Goal: Task Accomplishment & Management: Manage account settings

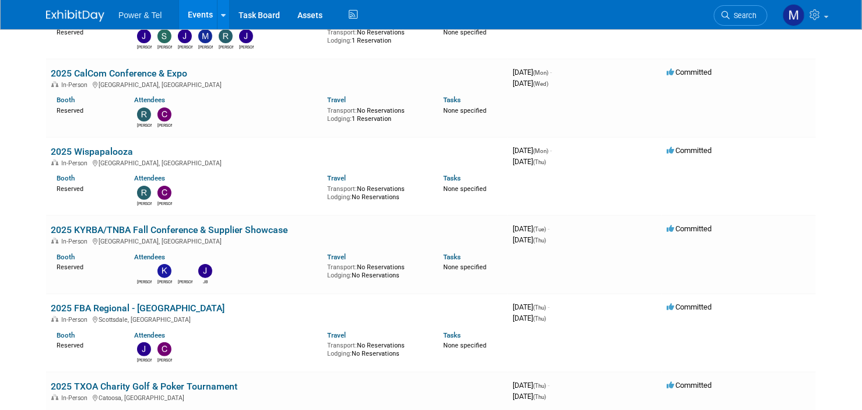
scroll to position [2084, 0]
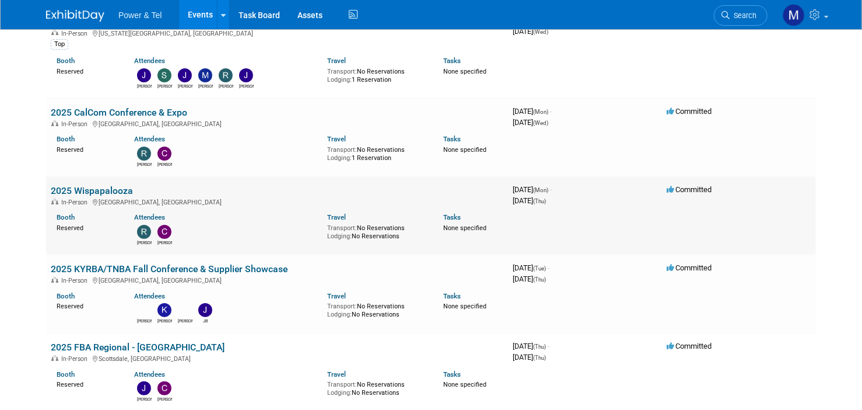
click at [112, 185] on link "2025 Wispapalooza" at bounding box center [92, 190] width 82 height 11
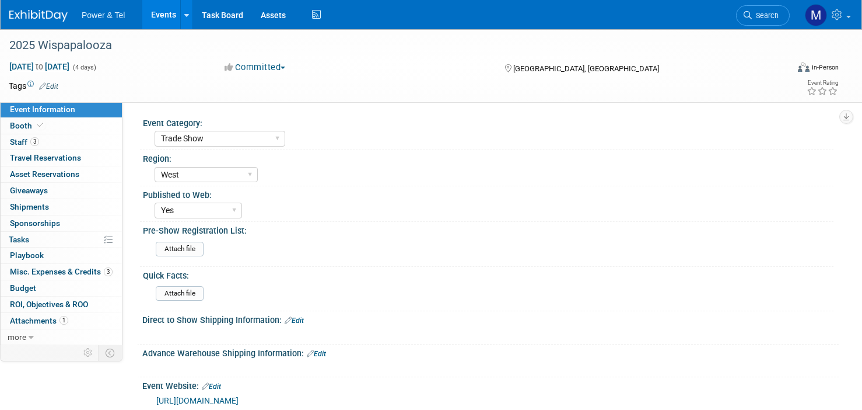
select select "Trade Show"
select select "West"
select select "Yes"
click at [72, 271] on span "Misc. Expenses & Credits 3" at bounding box center [61, 271] width 103 height 9
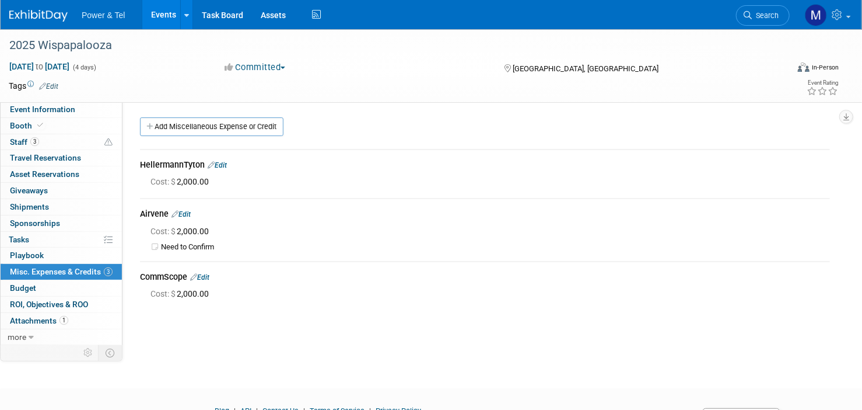
click at [72, 271] on body "Power & Tel Events Add Event Bulk Upload Events Shareable Event Boards Recently…" at bounding box center [431, 205] width 862 height 410
click at [152, 19] on link "Events" at bounding box center [163, 14] width 43 height 29
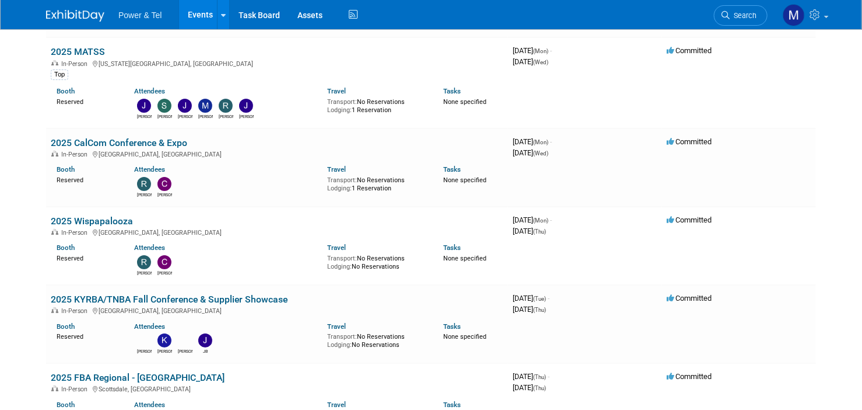
scroll to position [2058, 0]
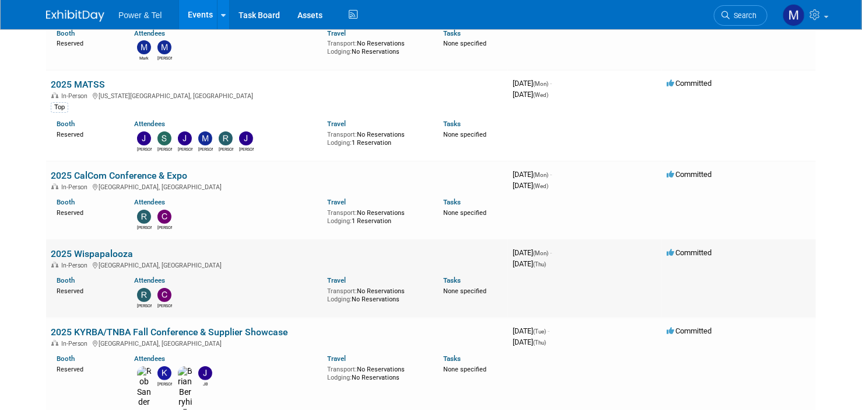
click at [105, 248] on link "2025 Wispapalooza" at bounding box center [92, 253] width 82 height 11
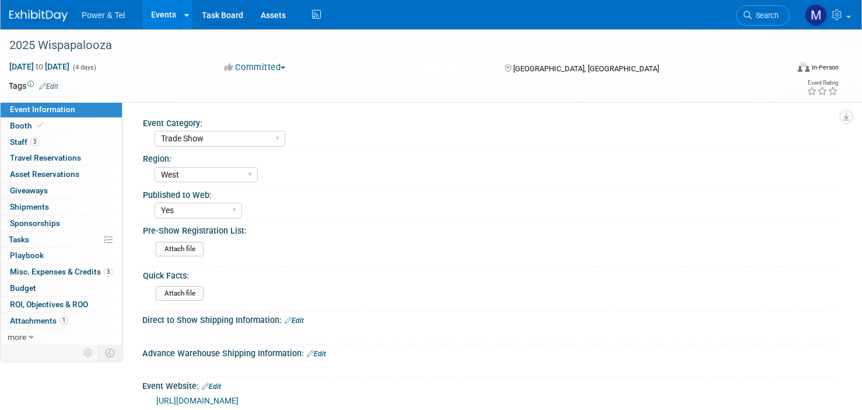
select select "Trade Show"
select select "West"
select select "Yes"
click at [55, 137] on link "3 Staff 3" at bounding box center [61, 142] width 121 height 16
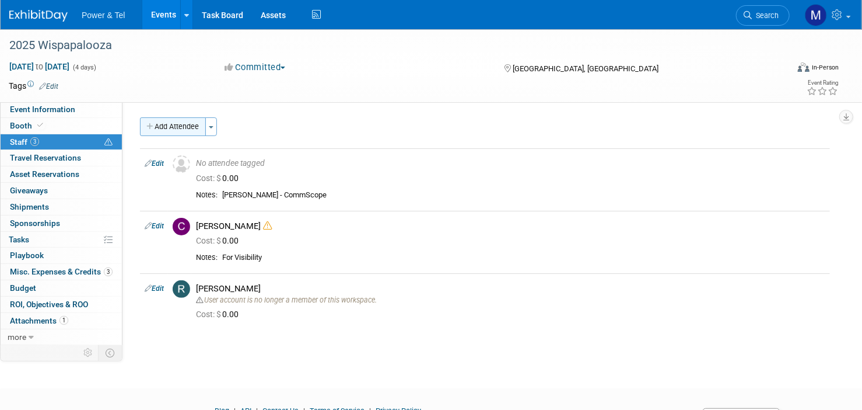
click at [190, 123] on button "Add Attendee" at bounding box center [173, 126] width 66 height 19
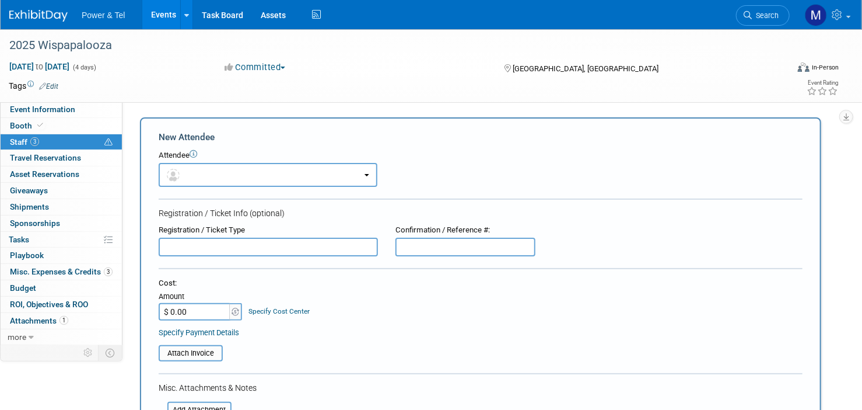
click at [243, 242] on input "text" at bounding box center [268, 246] width 219 height 19
type input "Greg Gency - Hellermann"
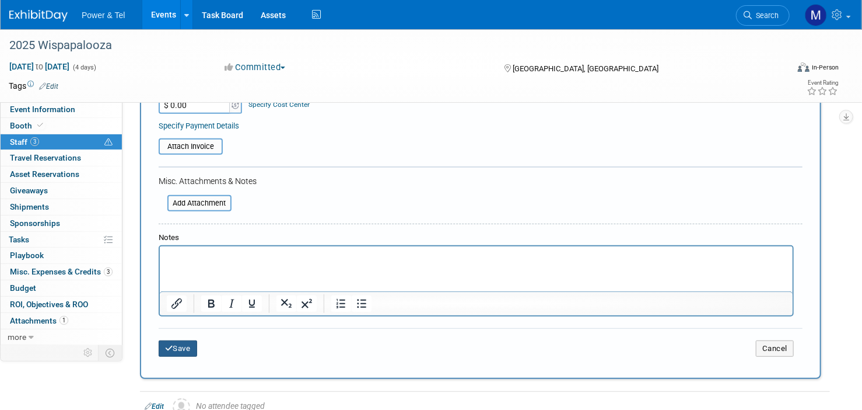
click at [183, 341] on button "Save" at bounding box center [178, 348] width 39 height 16
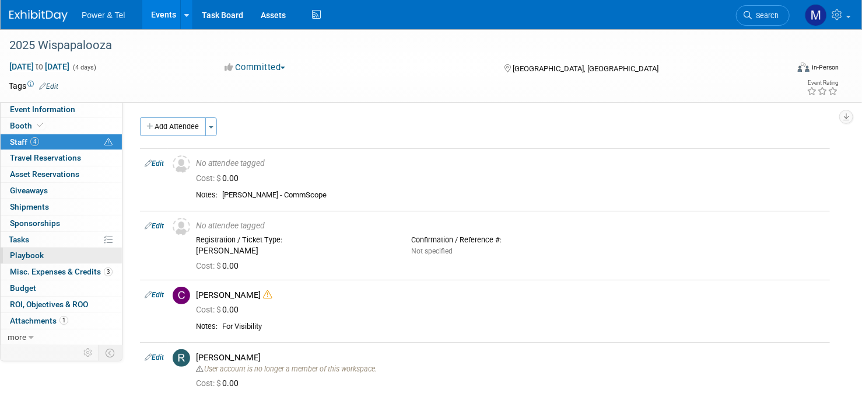
click at [89, 254] on link "0 Playbook 0" at bounding box center [61, 255] width 121 height 16
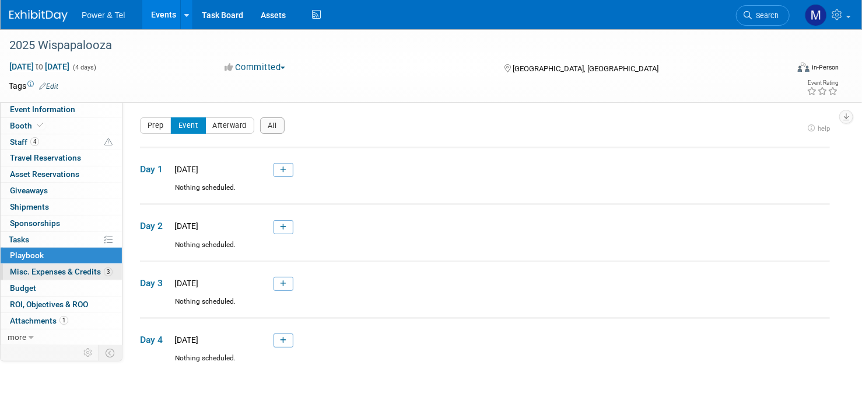
click at [88, 265] on link "3 Misc. Expenses & Credits 3" at bounding box center [61, 272] width 121 height 16
click at [0, 0] on div at bounding box center [0, 0] width 0 height 0
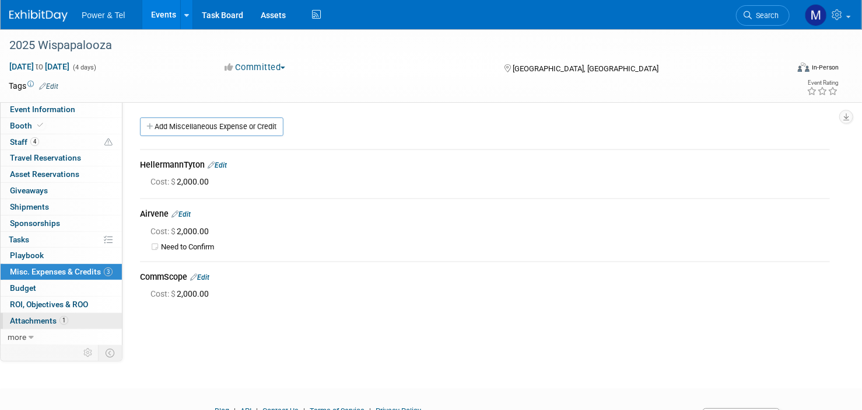
click at [44, 324] on span "Attachments 1" at bounding box center [39, 320] width 58 height 9
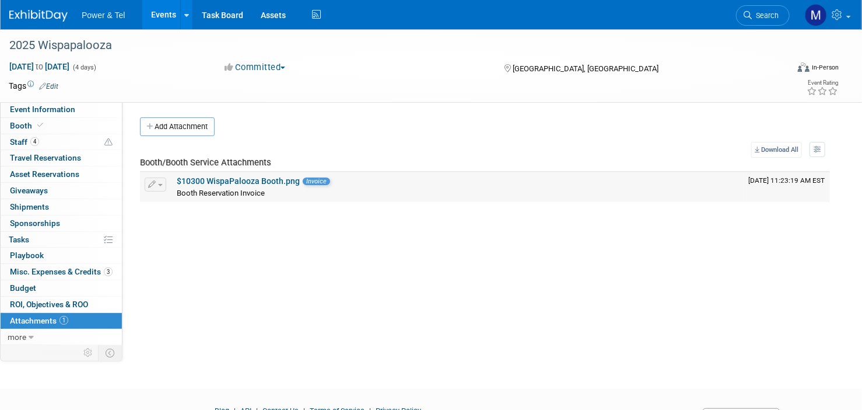
click at [293, 176] on link "$10300 WispaPalooza Booth.png" at bounding box center [238, 180] width 123 height 9
click at [67, 116] on link "Event Information" at bounding box center [61, 110] width 121 height 16
select select "Trade Show"
select select "West"
select select "Yes"
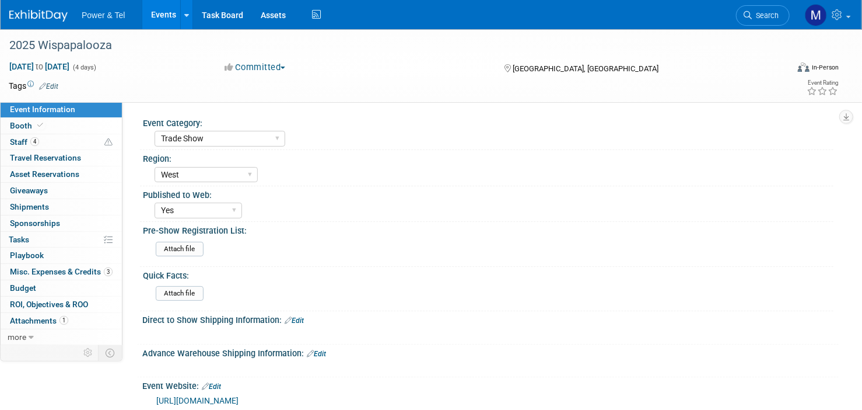
click at [67, 116] on link "Event Information" at bounding box center [61, 110] width 121 height 16
select select "Trade Show"
select select "West"
select select "Yes"
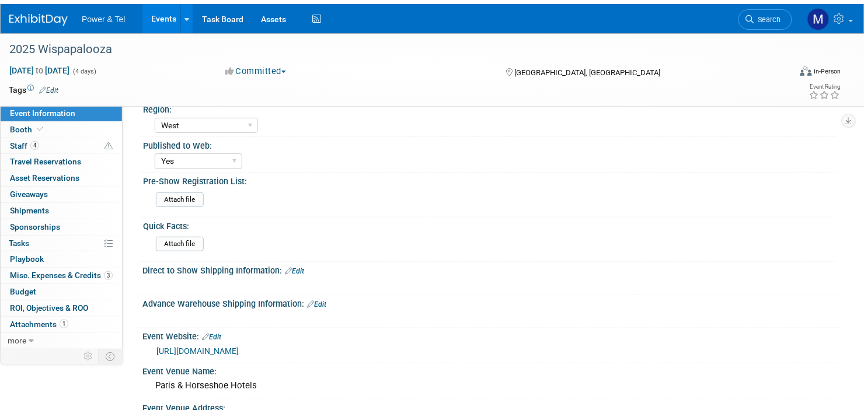
scroll to position [53, 0]
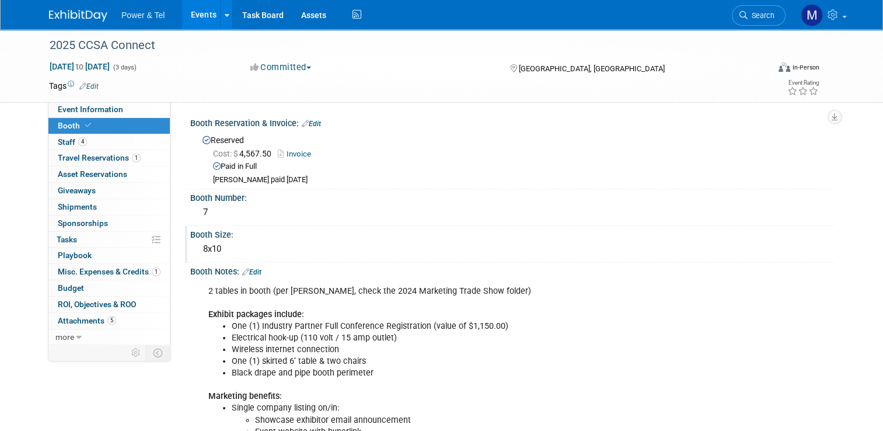
click at [356, 249] on div "8x10" at bounding box center [512, 249] width 626 height 18
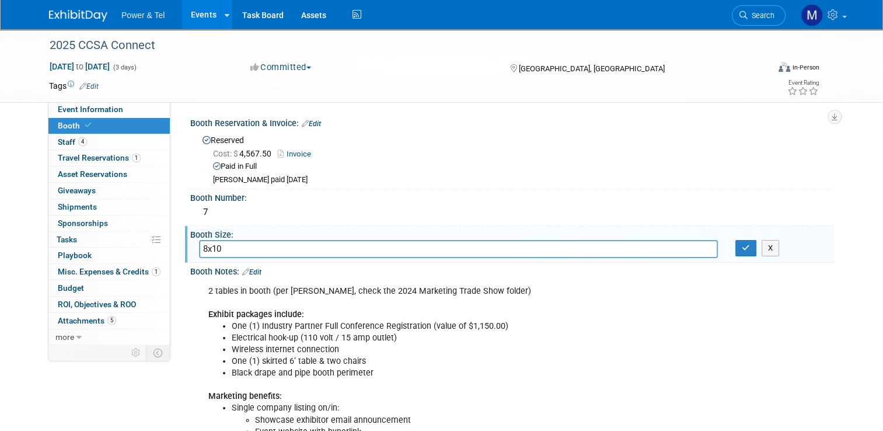
click at [356, 249] on input "8x10" at bounding box center [458, 249] width 519 height 18
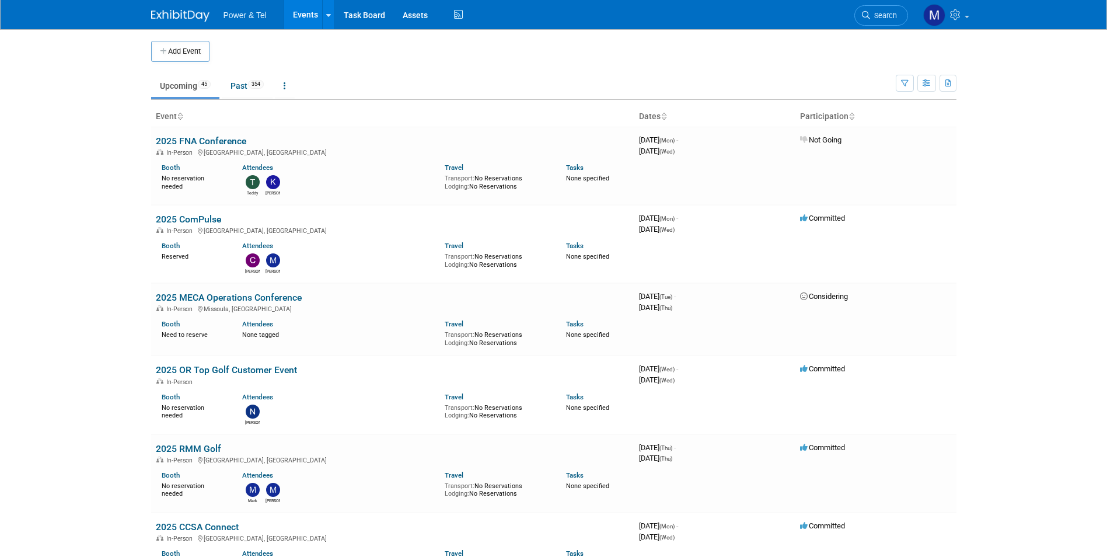
click at [236, 14] on span "Power & Tel" at bounding box center [244, 15] width 43 height 9
click at [302, 18] on link "Events" at bounding box center [305, 14] width 43 height 29
